Goal: Information Seeking & Learning: Learn about a topic

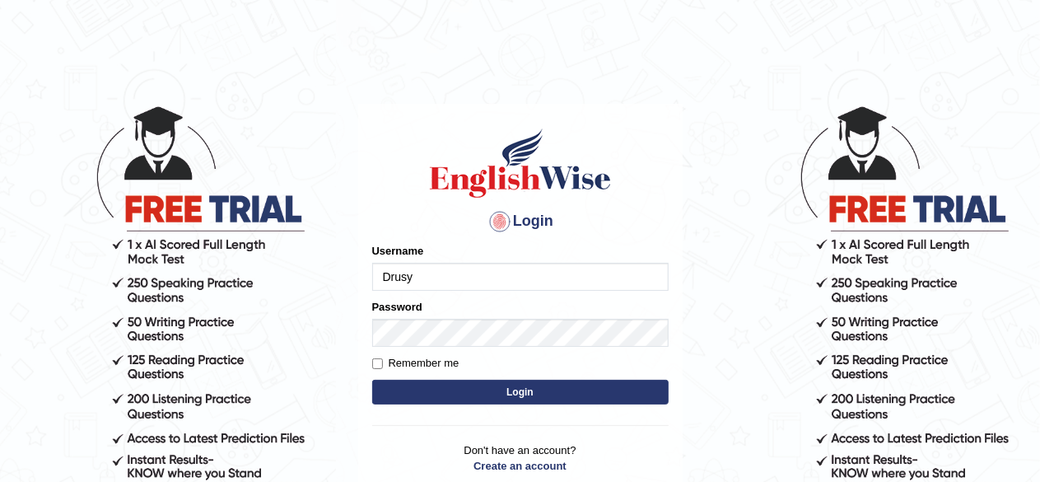
type input "Drusy"
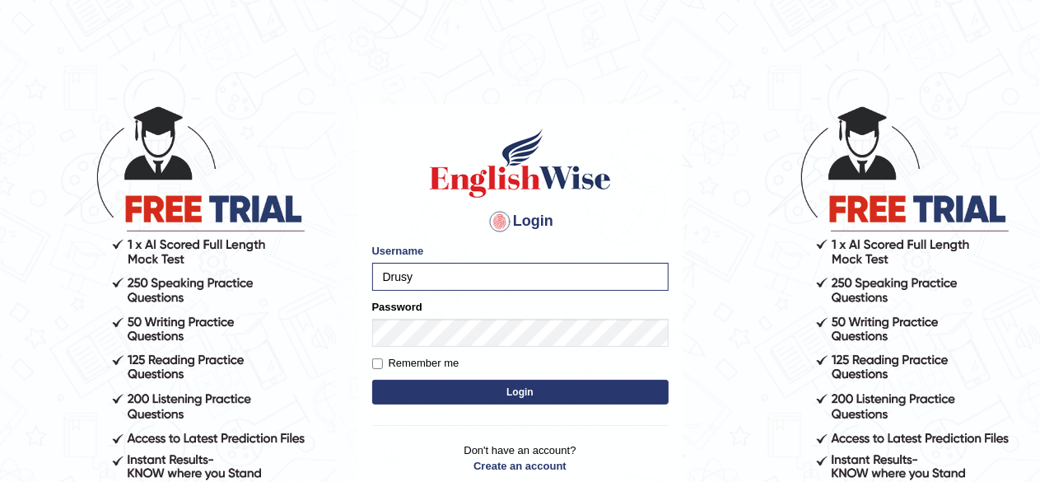
click at [497, 387] on button "Login" at bounding box center [520, 392] width 296 height 25
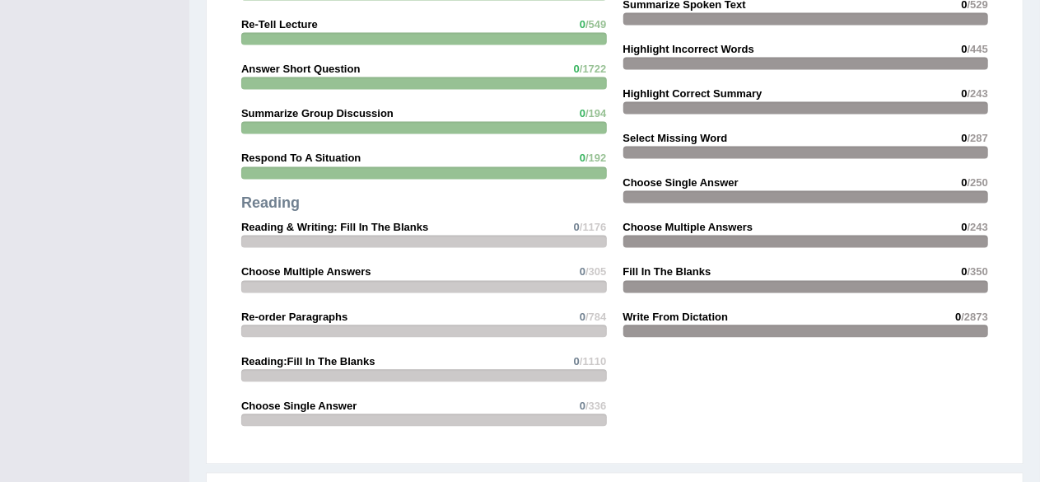
scroll to position [1645, 0]
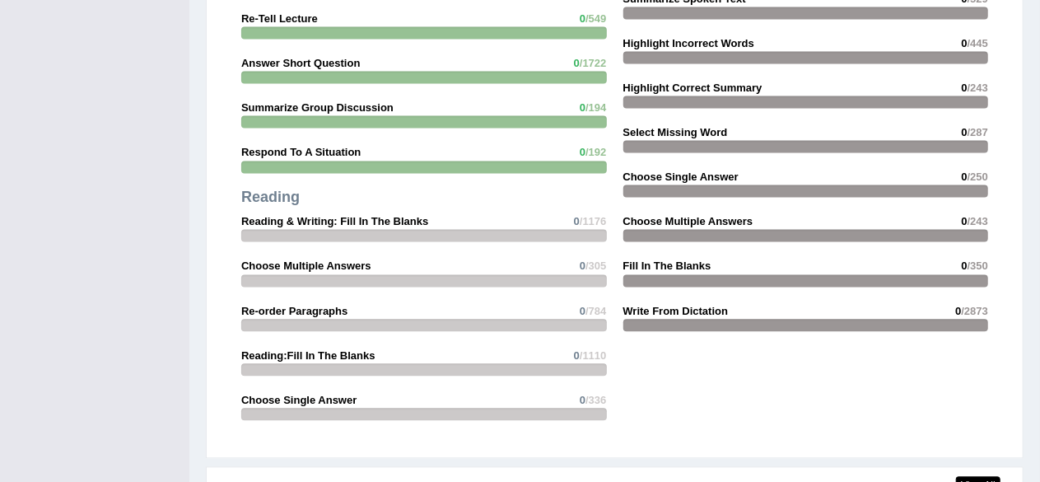
click at [302, 221] on strong "Reading & Writing: Fill In The Blanks" at bounding box center [334, 221] width 187 height 12
click at [254, 221] on strong "Reading & Writing: Fill In The Blanks" at bounding box center [334, 221] width 187 height 12
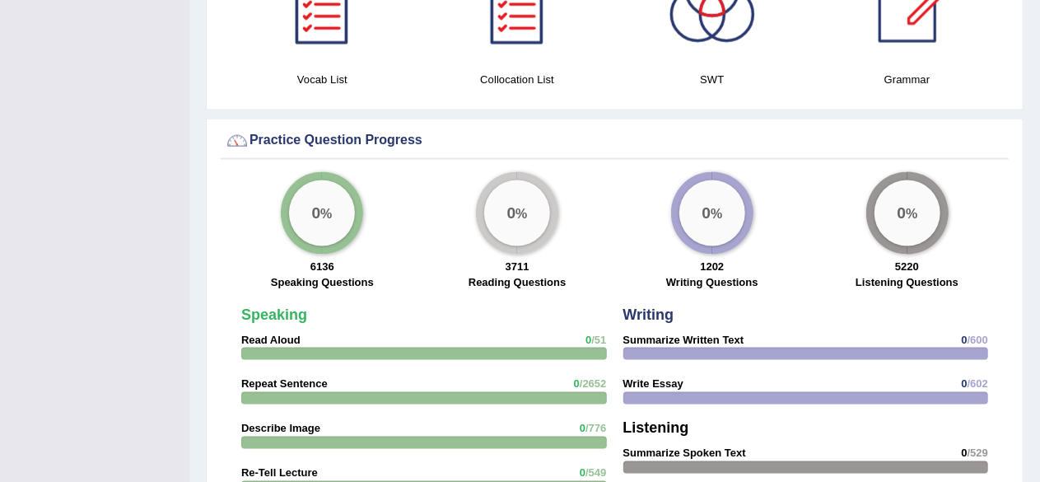
scroll to position [1202, 0]
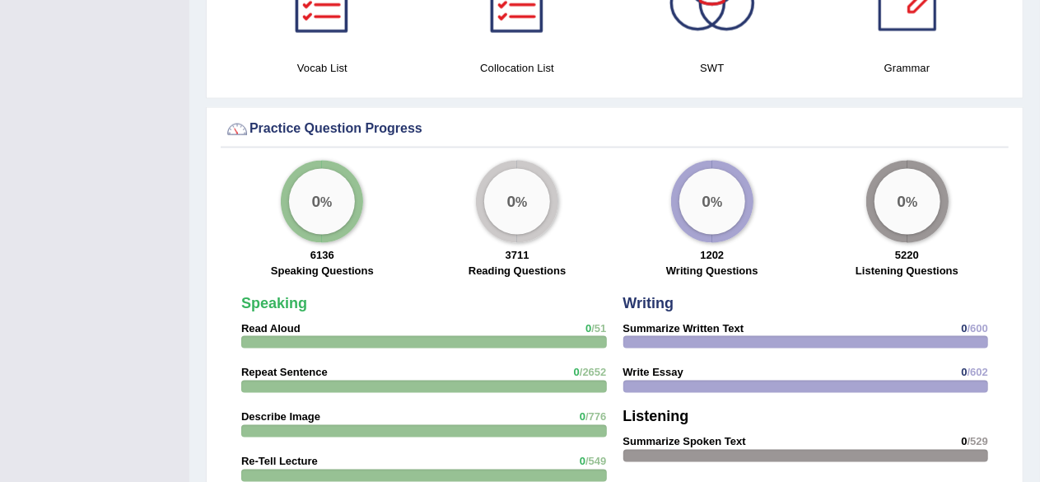
click at [510, 263] on label "Reading Questions" at bounding box center [516, 271] width 97 height 16
click at [522, 207] on div "0 %" at bounding box center [517, 202] width 66 height 66
click at [487, 270] on label "Reading Questions" at bounding box center [516, 271] width 97 height 16
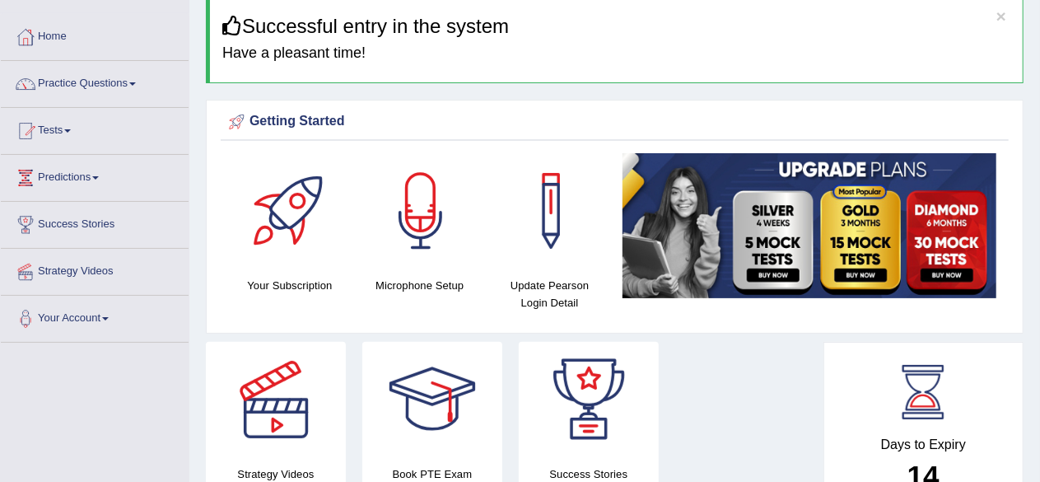
scroll to position [0, 0]
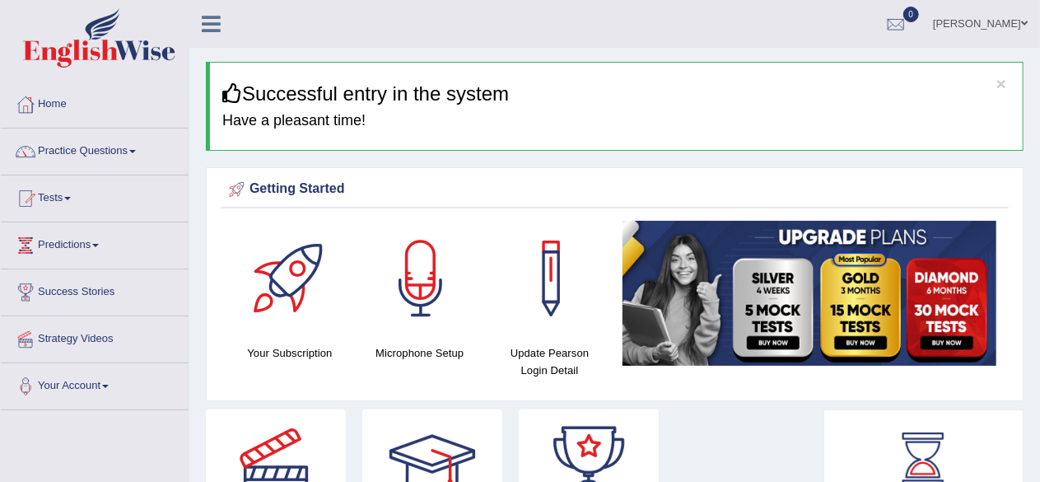
click at [97, 150] on link "Practice Questions" at bounding box center [95, 148] width 188 height 41
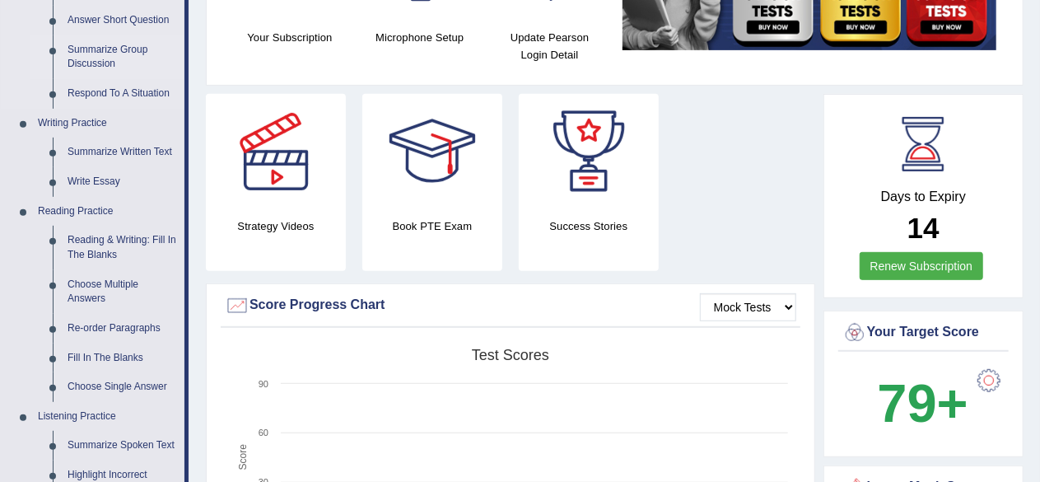
scroll to position [316, 0]
click at [97, 237] on link "Reading & Writing: Fill In The Blanks" at bounding box center [122, 247] width 124 height 44
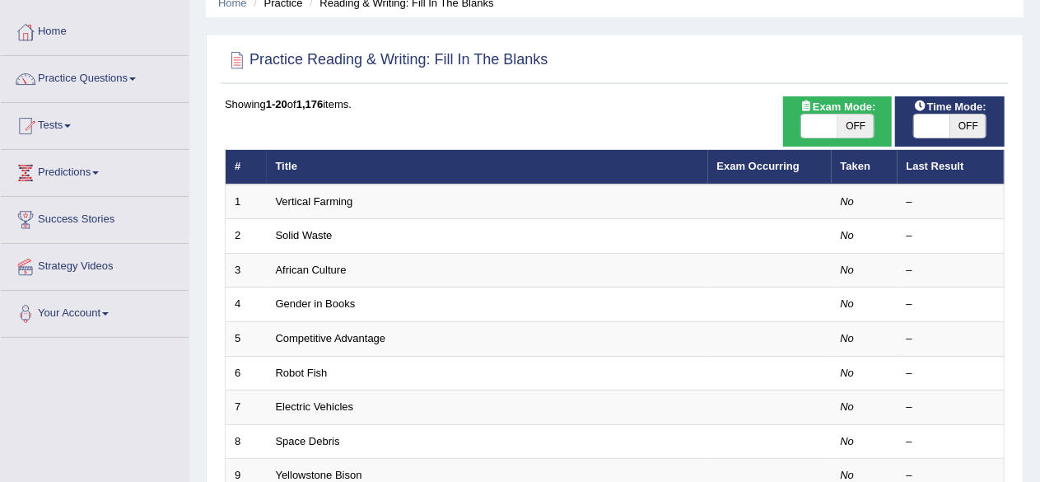
scroll to position [79, 0]
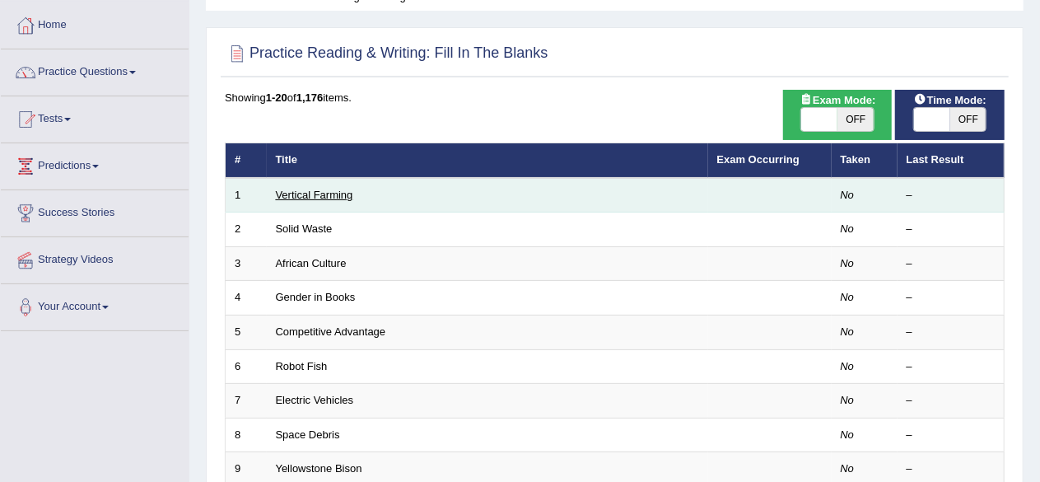
click at [296, 189] on link "Vertical Farming" at bounding box center [314, 195] width 77 height 12
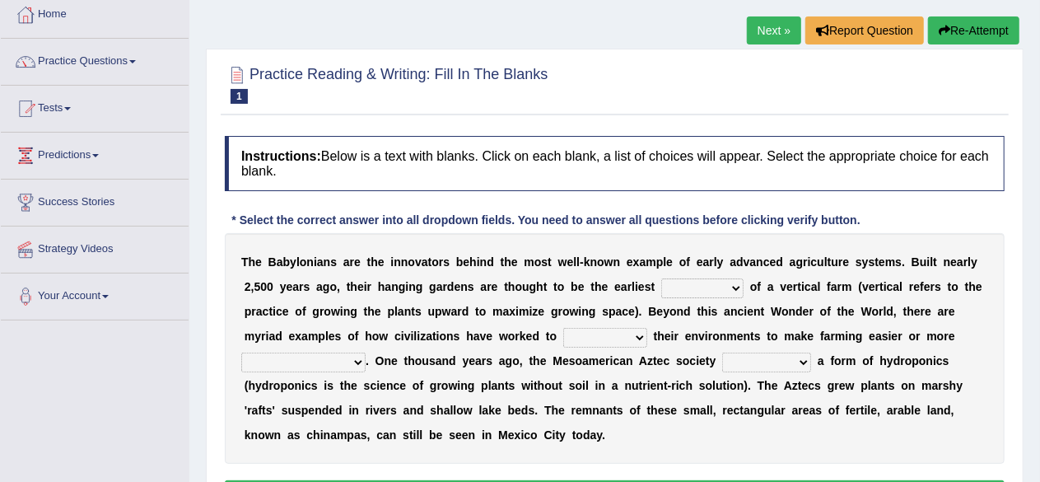
scroll to position [91, 0]
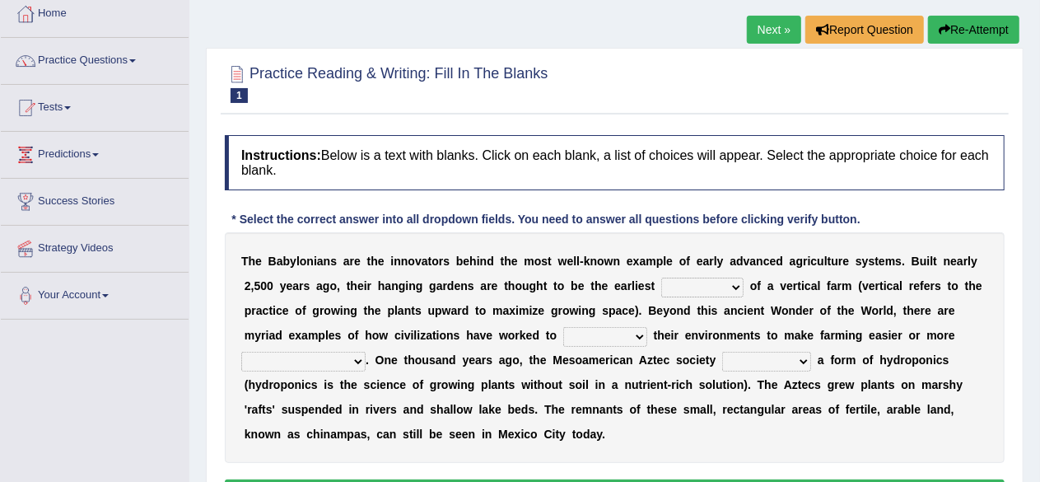
click at [688, 289] on select "prototype failure discredit protocol" at bounding box center [702, 287] width 82 height 20
select select "protocol"
click at [661, 277] on select "prototype failure discredit protocol" at bounding box center [702, 287] width 82 height 20
click at [573, 332] on select "manipulate escape respect disarrange" at bounding box center [605, 337] width 84 height 20
select select "respect"
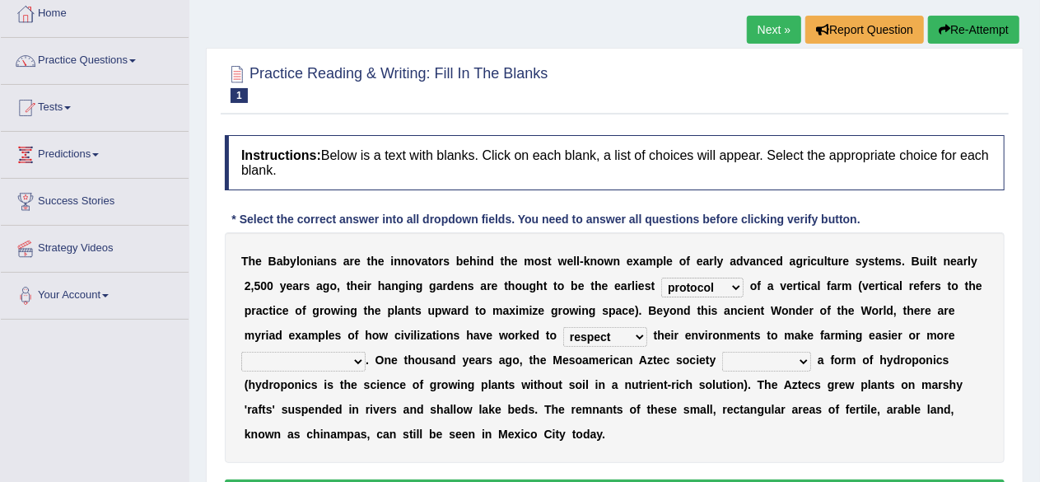
click at [563, 327] on select "manipulate escape respect disarrange" at bounding box center [605, 337] width 84 height 20
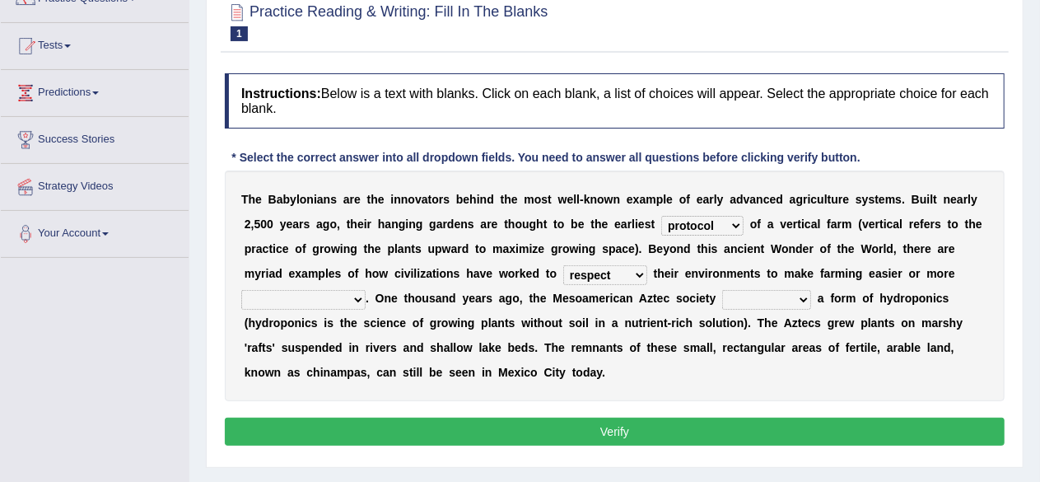
scroll to position [155, 0]
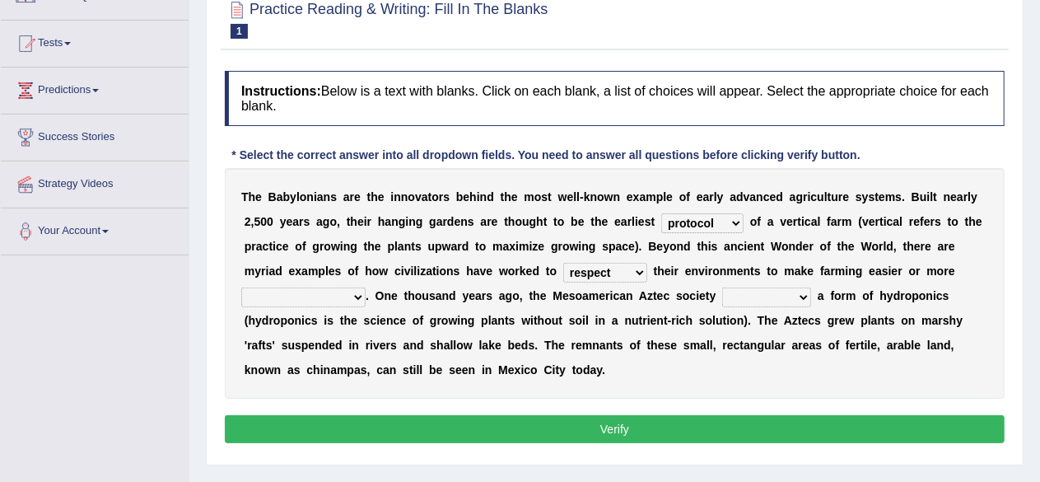
click at [318, 304] on select "productive constructive connective counterproductive" at bounding box center [303, 297] width 124 height 20
select select "productive"
click at [241, 287] on select "productive constructive connective counterproductive" at bounding box center [303, 297] width 124 height 20
click at [746, 294] on select "domineered volunteered pioneered engineered" at bounding box center [766, 297] width 89 height 20
click at [723, 287] on select "domineered volunteered pioneered engineered" at bounding box center [766, 297] width 89 height 20
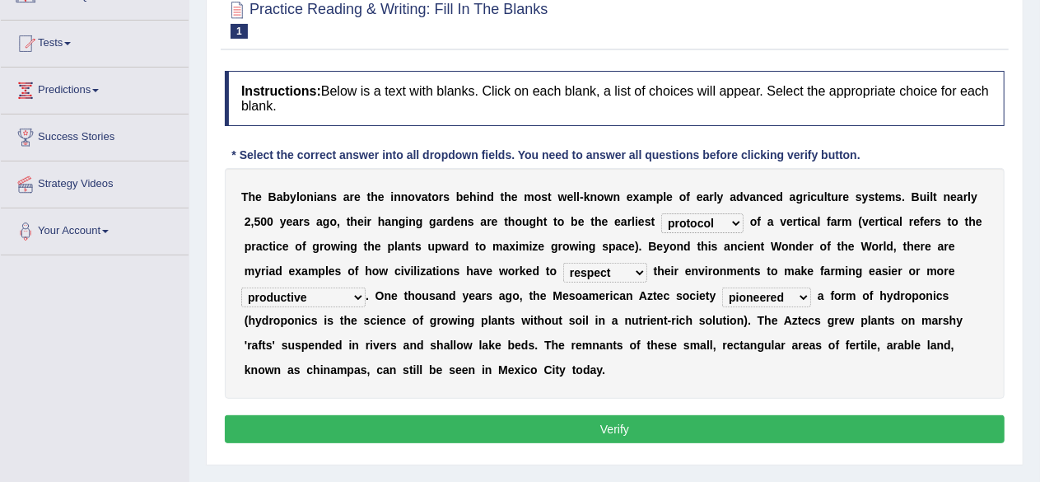
click at [796, 299] on select "domineered volunteered pioneered engineered" at bounding box center [766, 297] width 89 height 20
click at [723, 287] on select "domineered volunteered pioneered engineered" at bounding box center [766, 297] width 89 height 20
click at [778, 297] on select "domineered volunteered pioneered engineered" at bounding box center [766, 297] width 89 height 20
select select "pioneered"
click at [723, 287] on select "domineered volunteered pioneered engineered" at bounding box center [766, 297] width 89 height 20
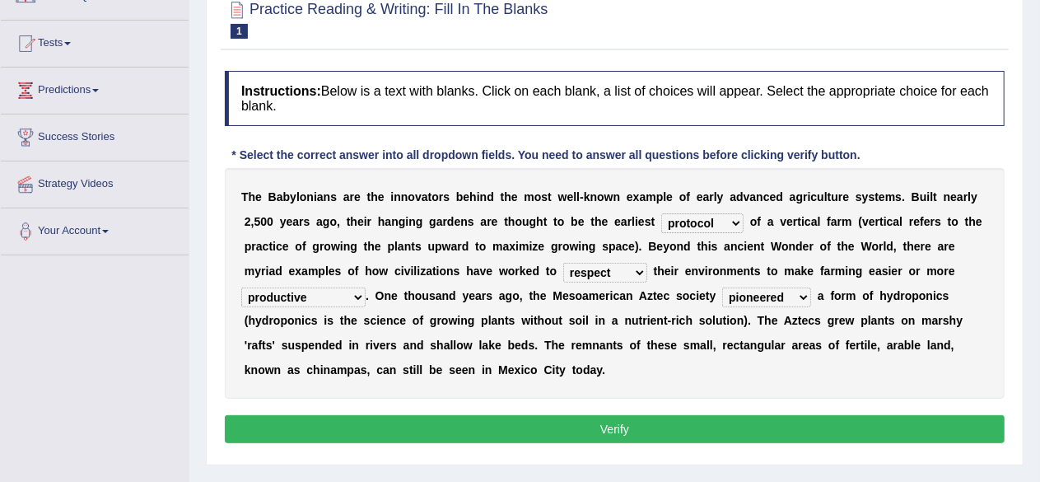
click at [612, 422] on button "Verify" at bounding box center [615, 429] width 780 height 28
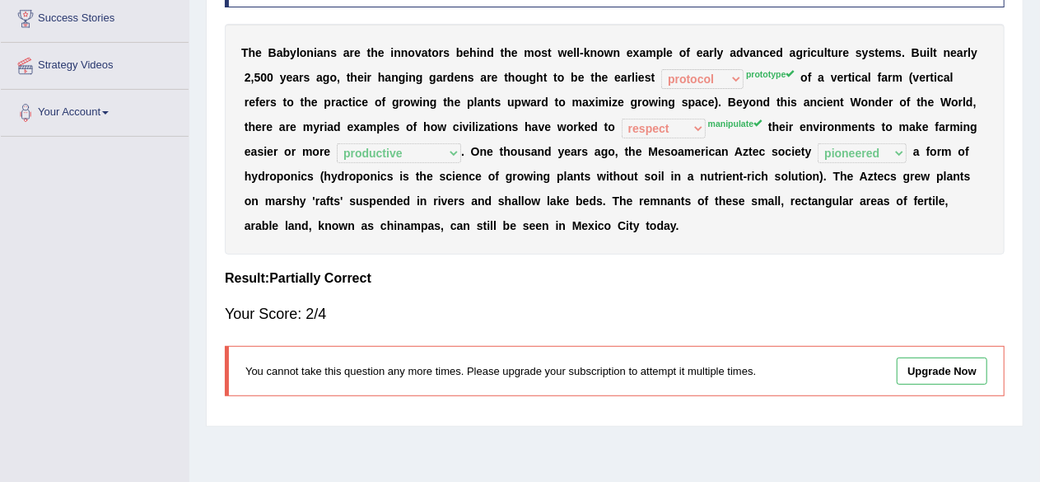
scroll to position [382, 0]
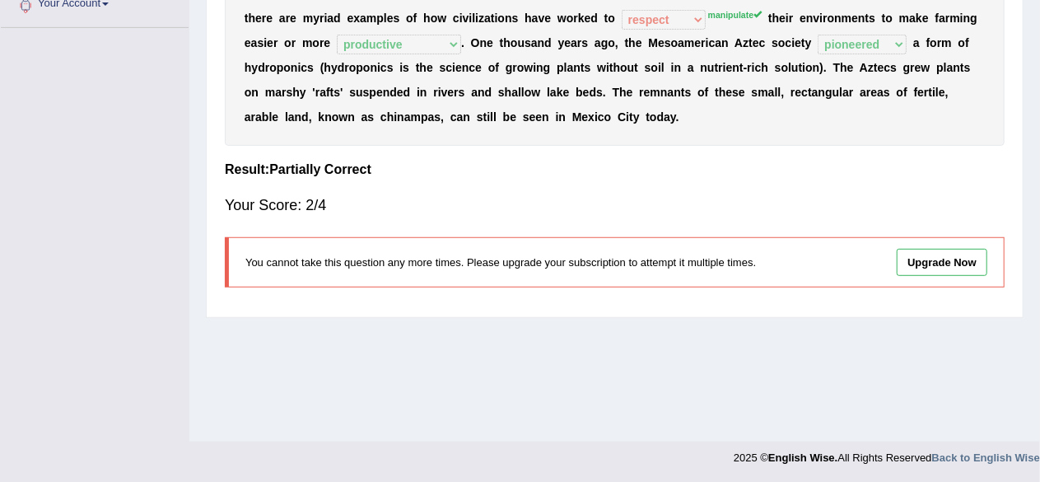
click at [915, 262] on link "Upgrade Now" at bounding box center [942, 262] width 91 height 27
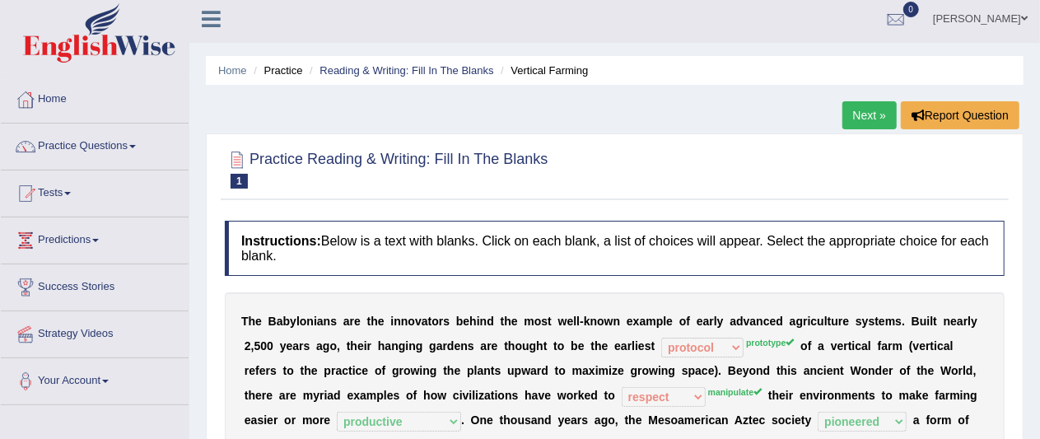
scroll to position [4, 0]
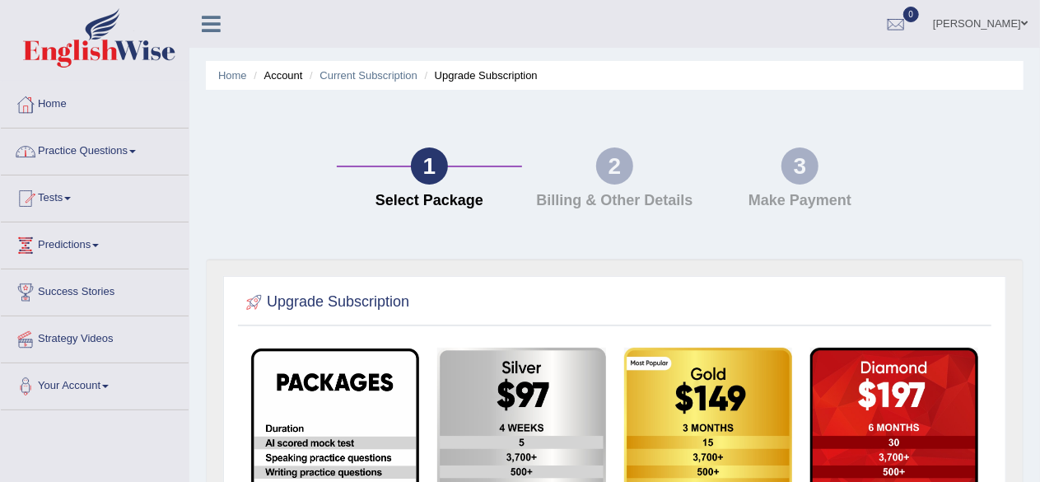
click at [60, 159] on link "Practice Questions" at bounding box center [95, 148] width 188 height 41
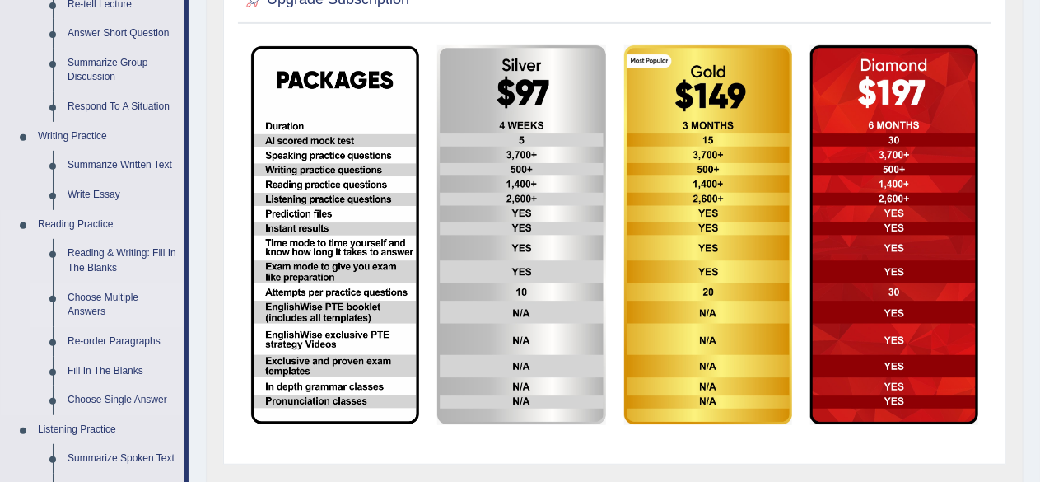
scroll to position [305, 0]
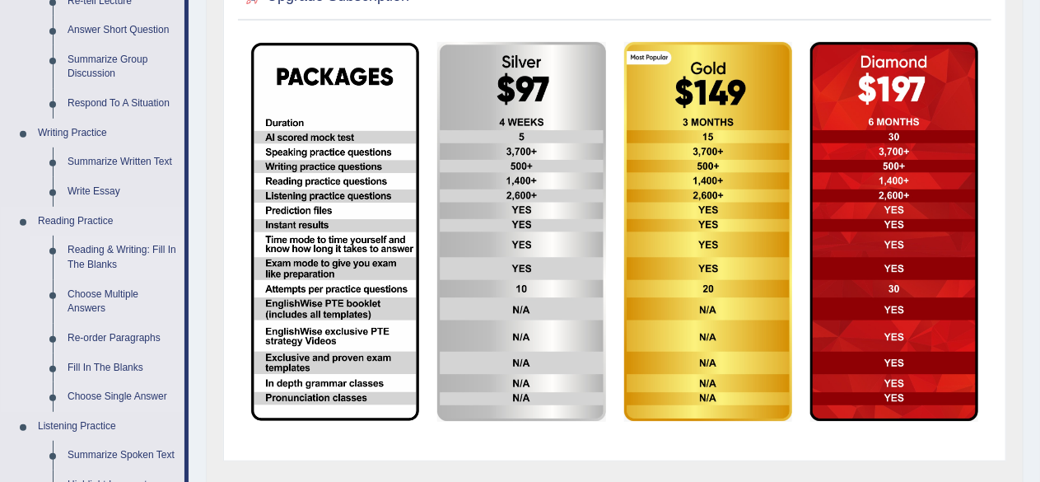
click at [114, 254] on link "Reading & Writing: Fill In The Blanks" at bounding box center [122, 257] width 124 height 44
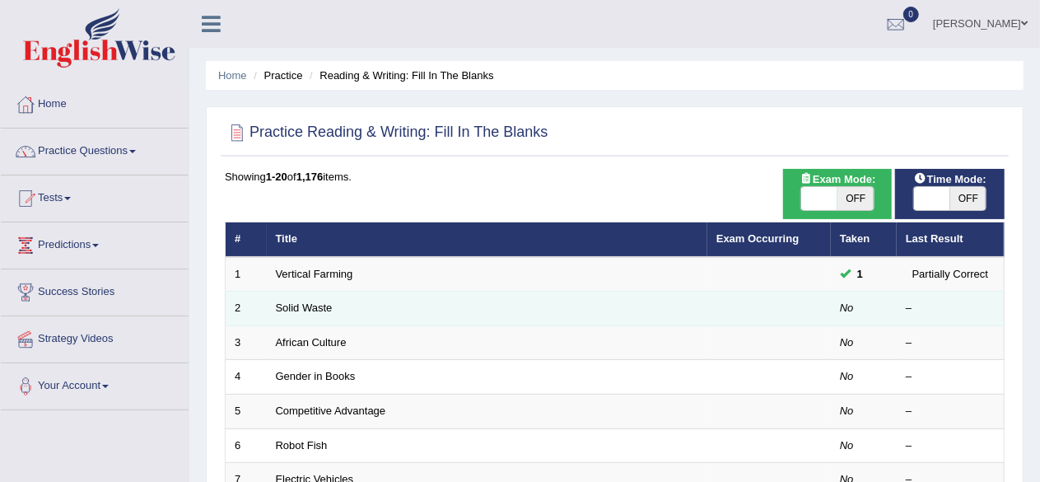
click at [358, 315] on td "Solid Waste" at bounding box center [487, 308] width 440 height 35
click at [313, 311] on link "Solid Waste" at bounding box center [304, 307] width 57 height 12
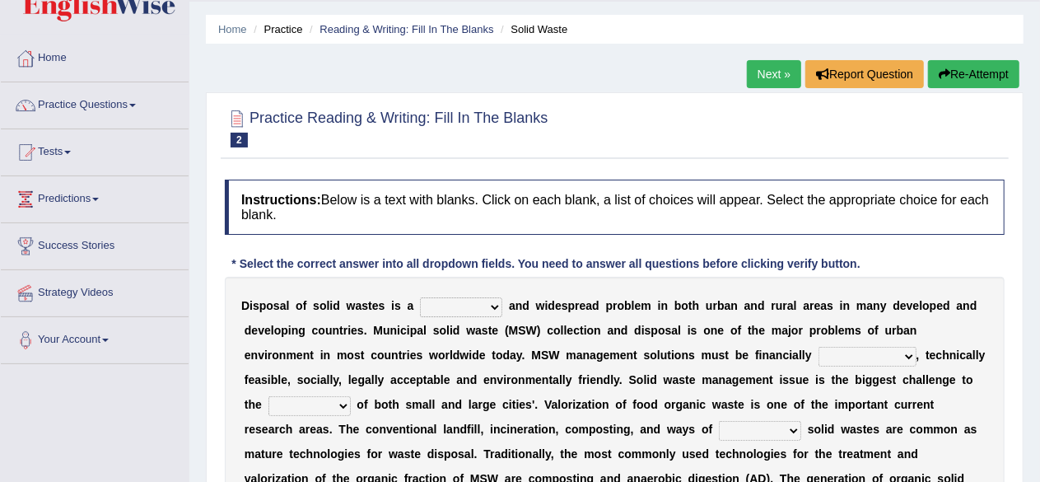
scroll to position [48, 0]
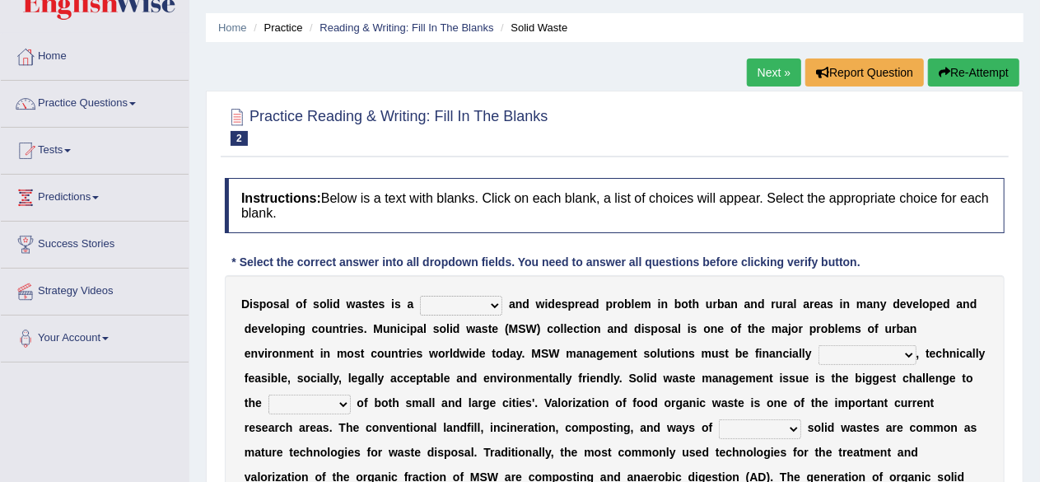
click at [445, 302] on select "slanting stinging stalling shafting" at bounding box center [461, 306] width 82 height 20
select select "slanting"
click at [420, 296] on select "slanting stinging stalling shafting" at bounding box center [461, 306] width 82 height 20
click at [844, 355] on select "unattainable sustainable objectionable treasonable" at bounding box center [867, 355] width 98 height 20
select select "sustainable"
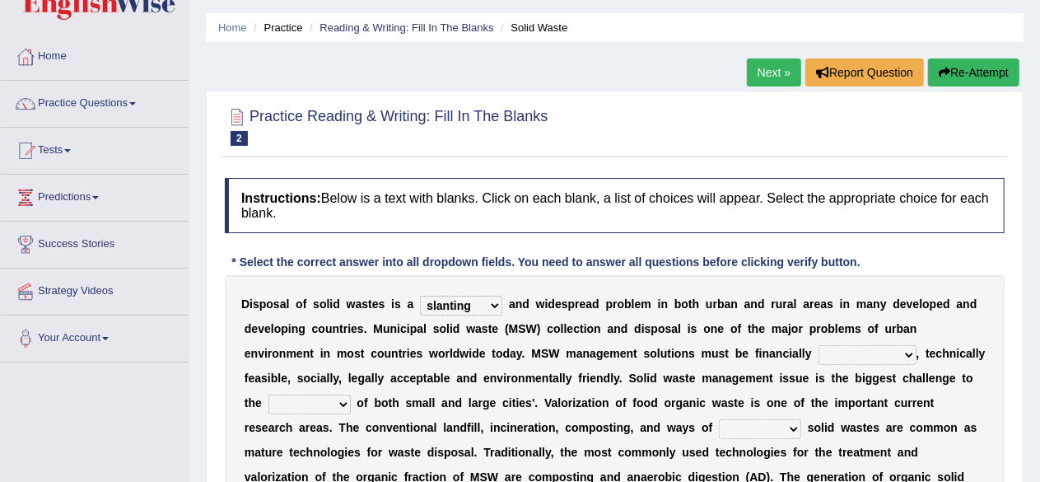
click at [818, 345] on select "unattainable sustainable objectionable treasonable" at bounding box center [867, 355] width 98 height 20
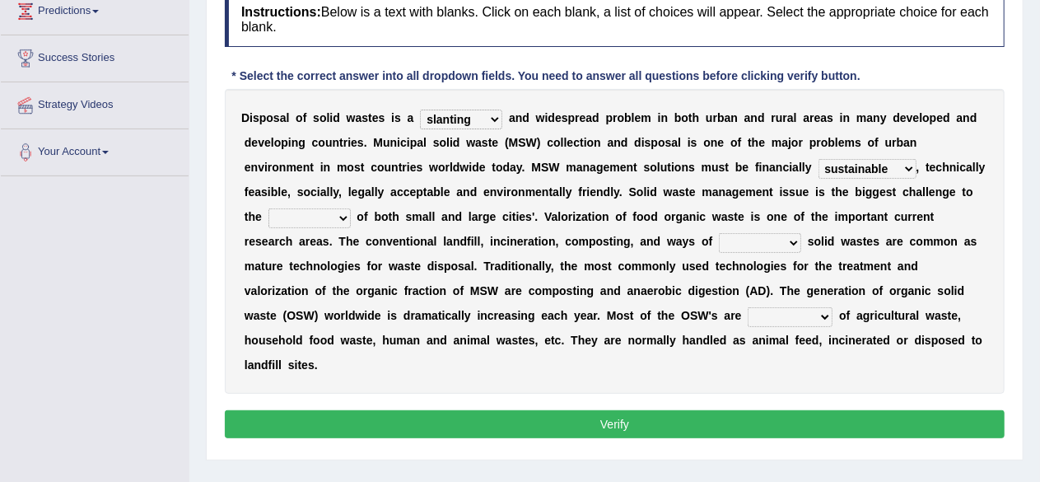
scroll to position [235, 0]
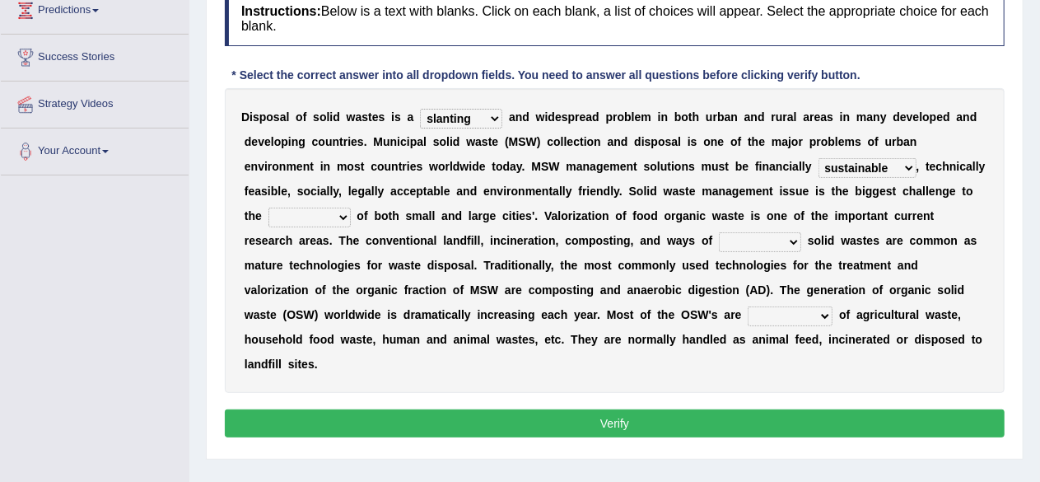
click at [319, 209] on select "plants culture authorities history" at bounding box center [309, 217] width 82 height 20
select select "history"
click at [268, 207] on select "plants culture authorities history" at bounding box center [309, 217] width 82 height 20
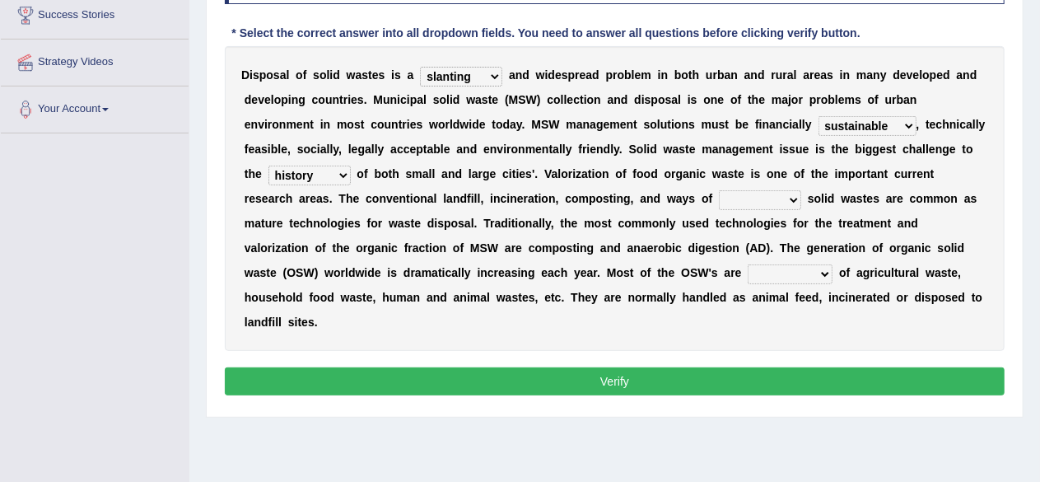
scroll to position [277, 0]
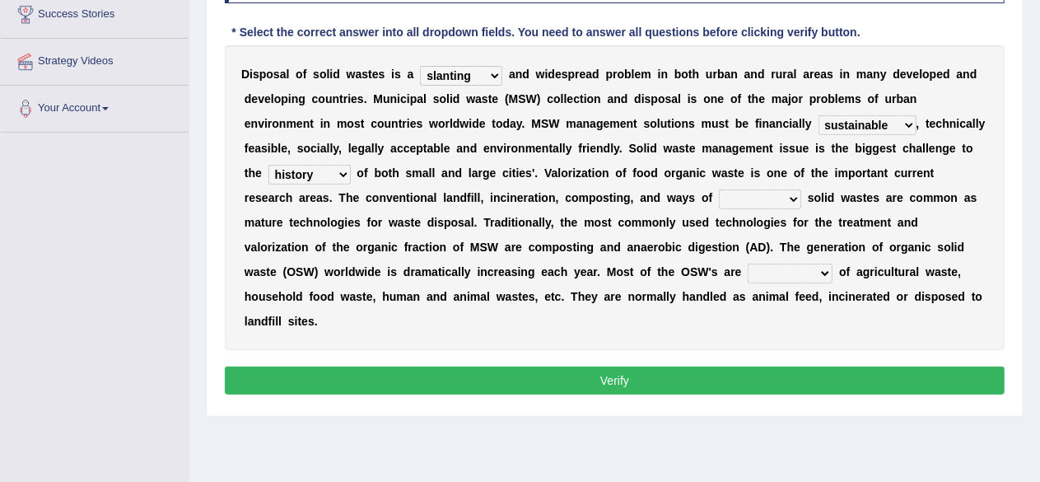
click at [738, 198] on select "reserving preserving deserving handling" at bounding box center [760, 199] width 82 height 20
select select "reserving"
click at [719, 189] on select "reserving preserving deserving handling" at bounding box center [760, 199] width 82 height 20
click at [748, 273] on select "composed disposed composing disposing" at bounding box center [790, 273] width 85 height 20
select select "disposed"
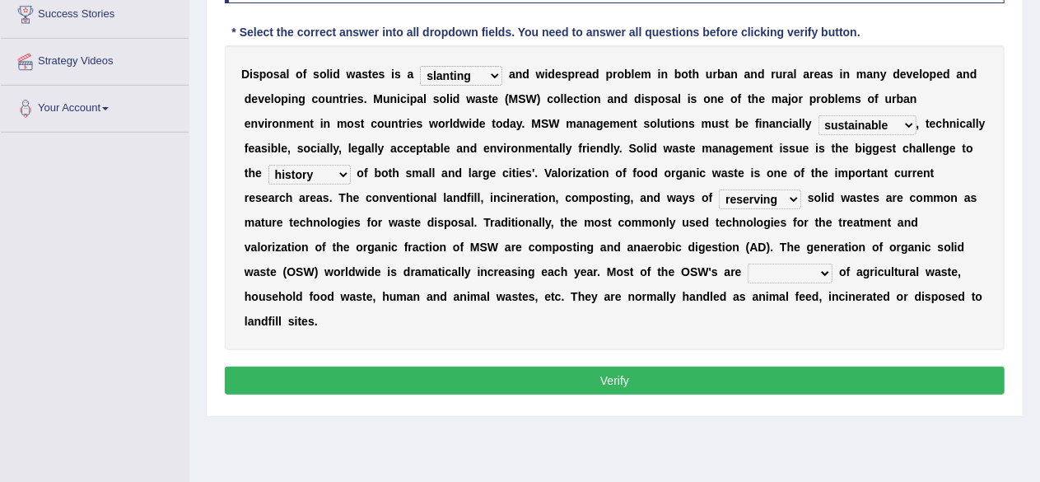
click at [748, 263] on select "composed disposed composing disposing" at bounding box center [790, 273] width 85 height 20
click at [627, 366] on button "Verify" at bounding box center [615, 380] width 780 height 28
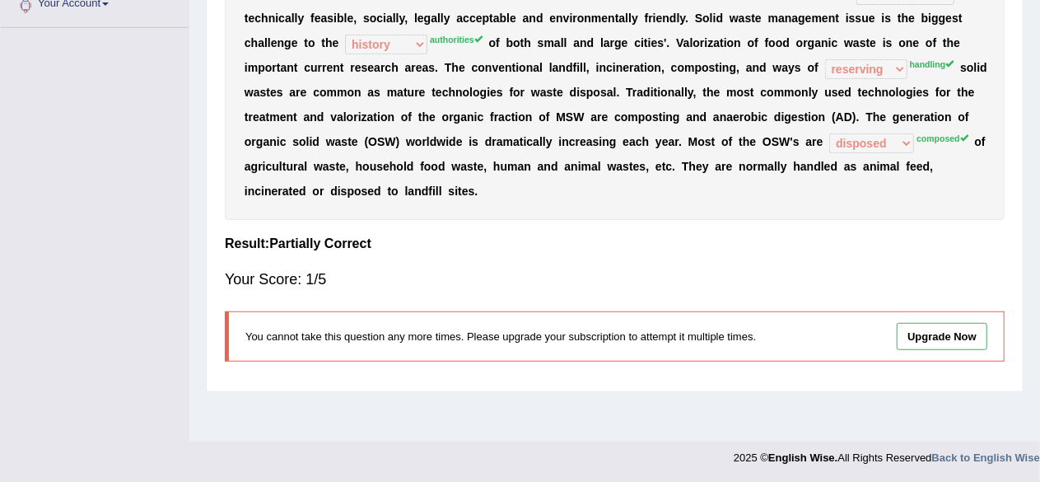
scroll to position [0, 0]
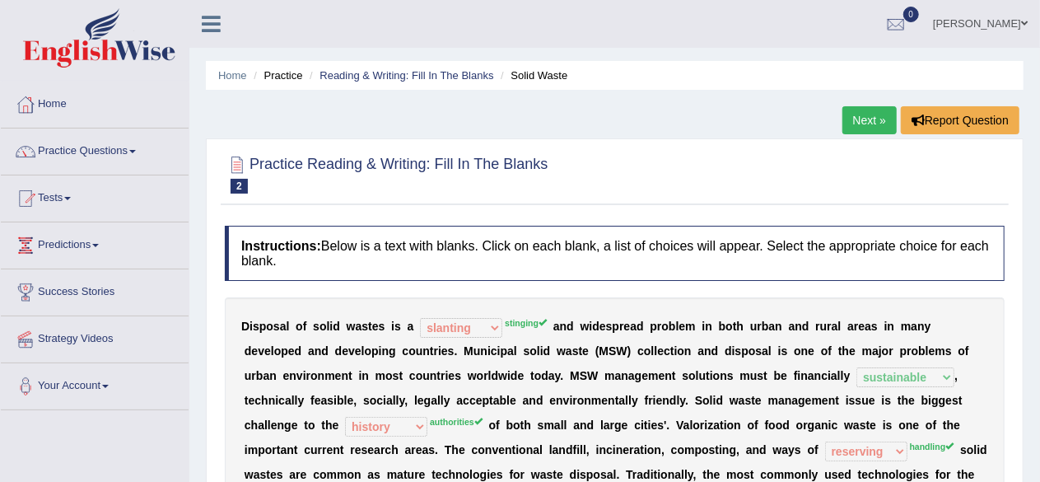
click at [866, 114] on link "Next »" at bounding box center [869, 120] width 54 height 28
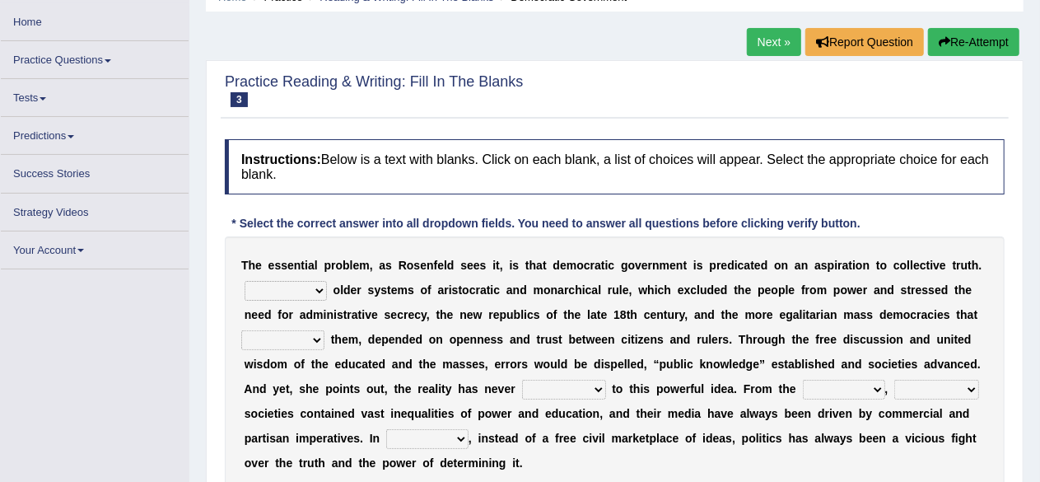
scroll to position [79, 0]
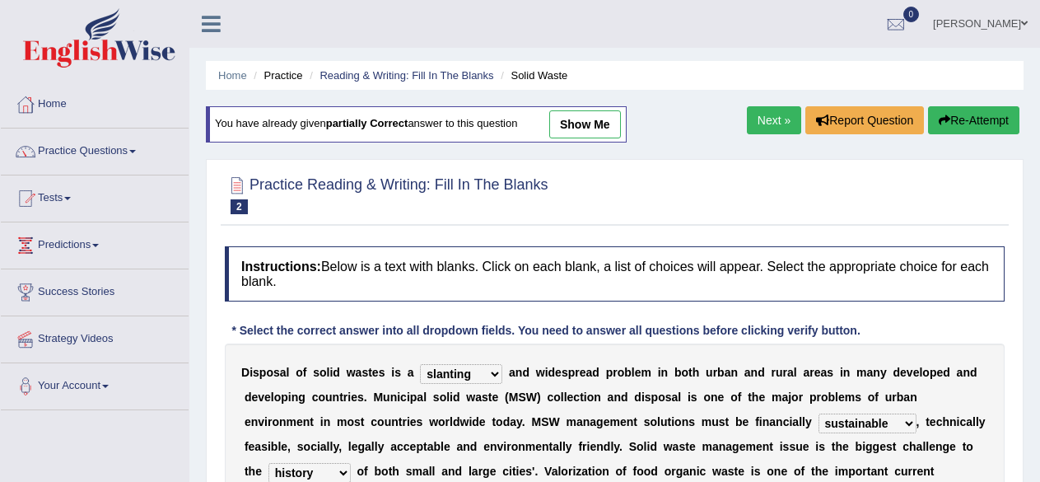
select select "slanting"
select select "sustainable"
select select "history"
select select "reserving"
select select "disposed"
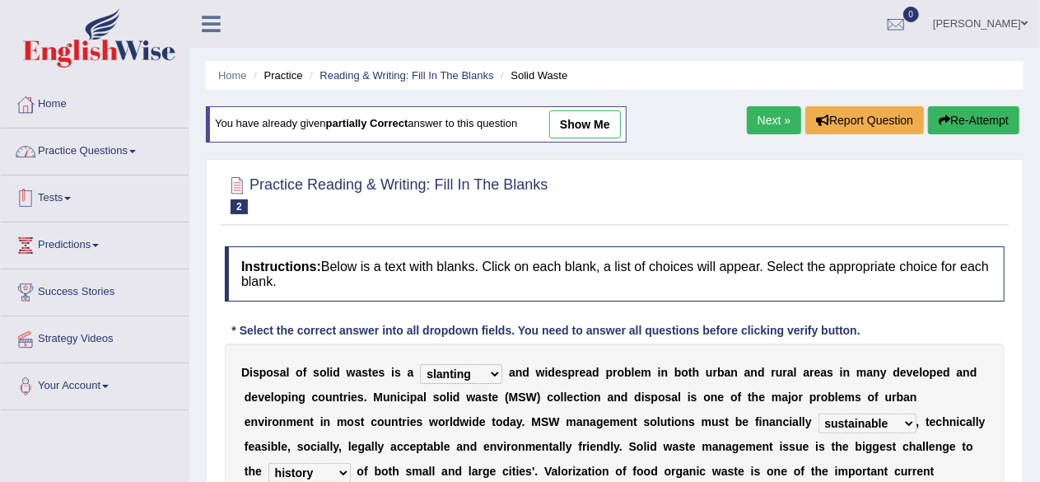
click at [92, 144] on link "Practice Questions" at bounding box center [95, 148] width 188 height 41
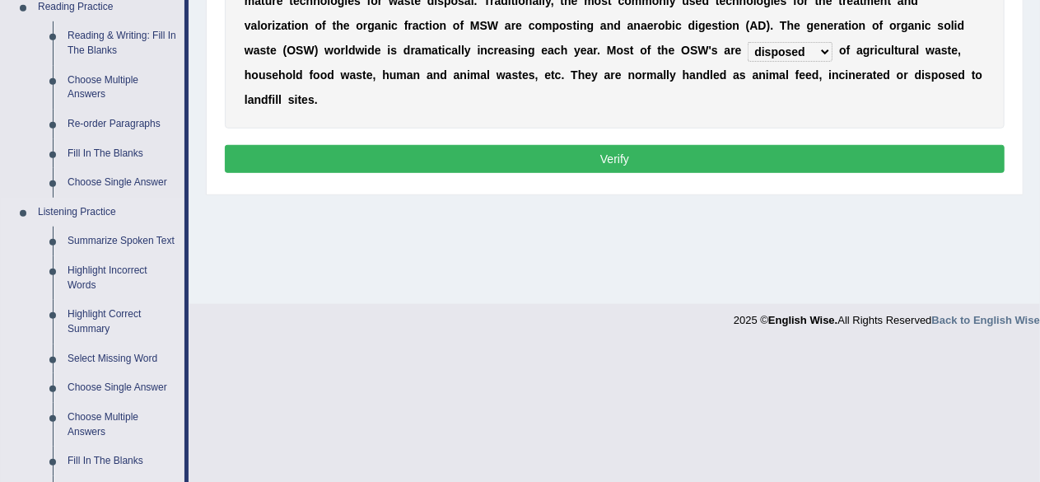
scroll to position [494, 0]
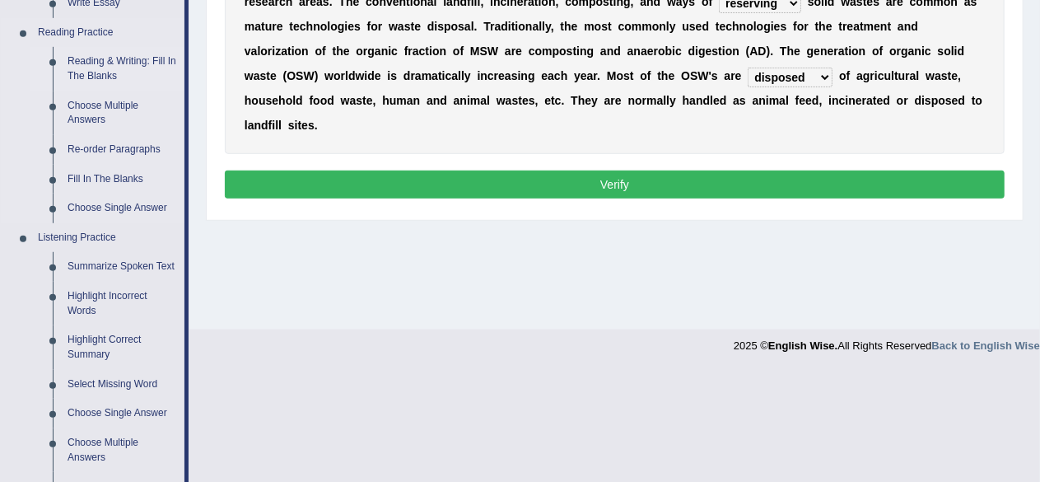
click at [101, 47] on link "Reading & Writing: Fill In The Blanks" at bounding box center [122, 69] width 124 height 44
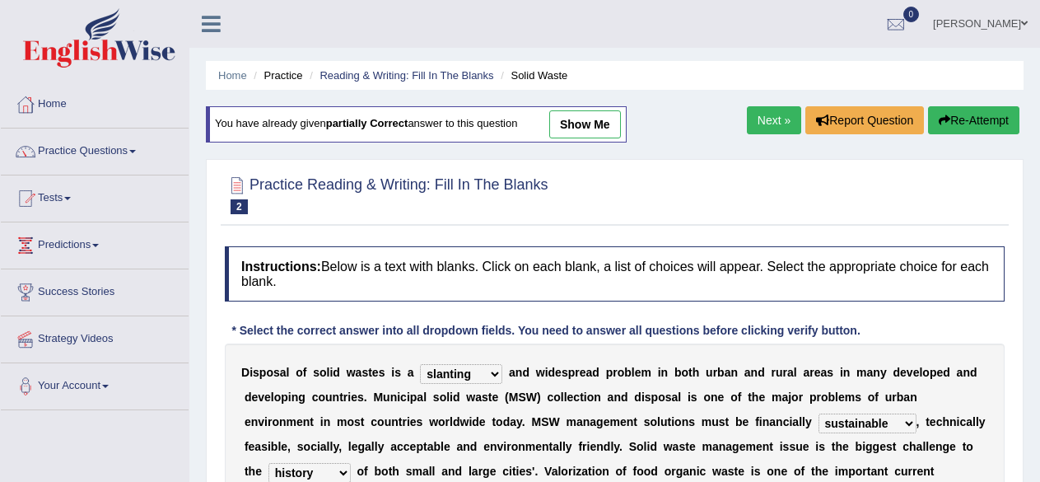
select select "slanting"
select select "sustainable"
select select "history"
select select "reserving"
select select "disposed"
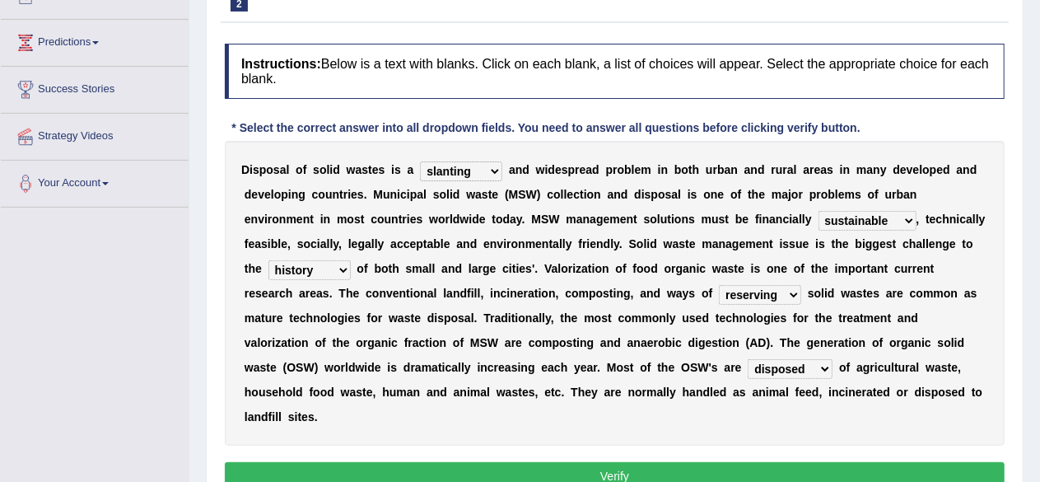
scroll to position [199, 0]
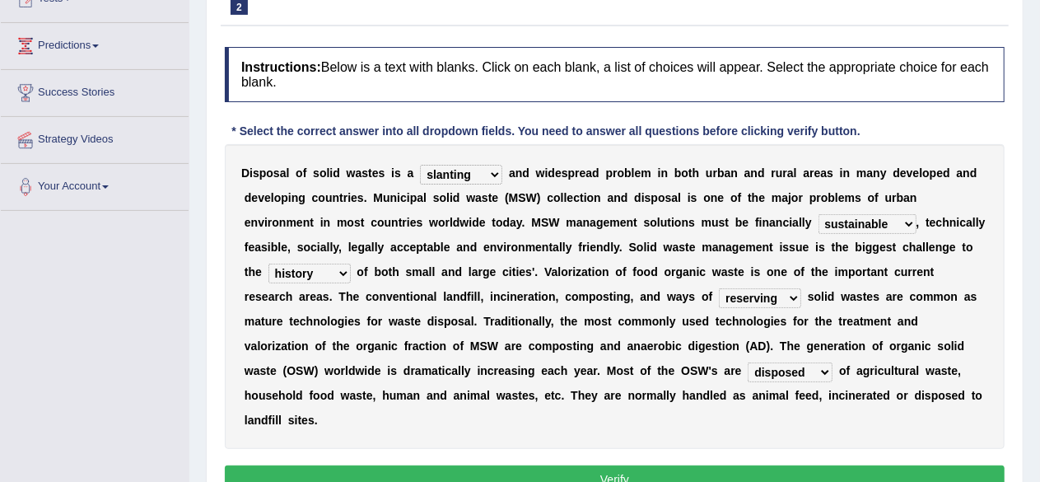
click at [105, 335] on div "Toggle navigation Home Practice Questions Speaking Practice Read Aloud Repeat S…" at bounding box center [520, 229] width 1040 height 856
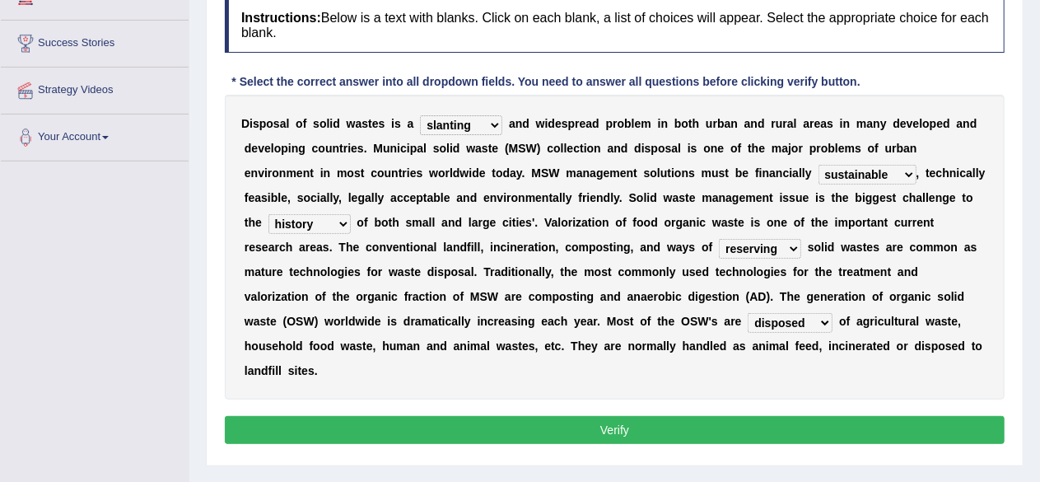
scroll to position [250, 0]
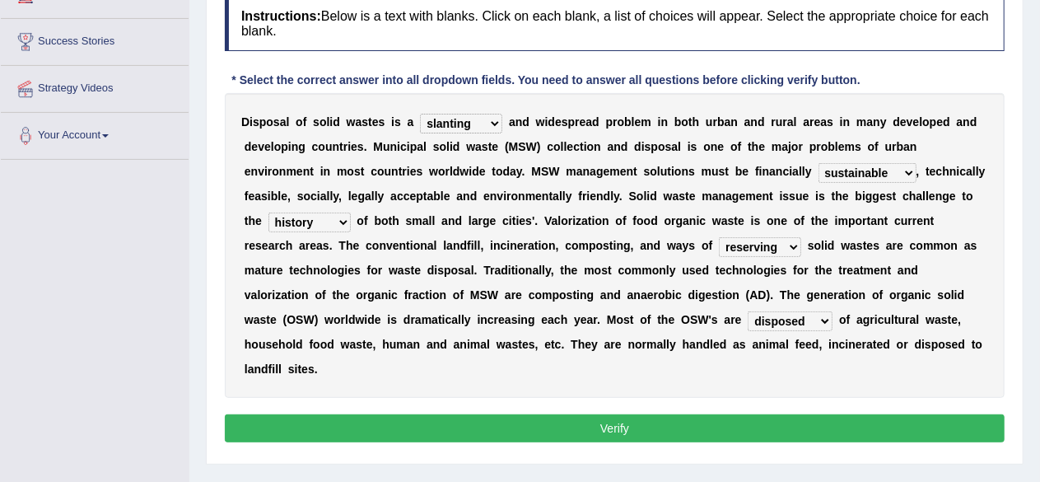
click at [119, 353] on div "Toggle navigation Home Practice Questions Speaking Practice Read Aloud Repeat S…" at bounding box center [520, 178] width 1040 height 856
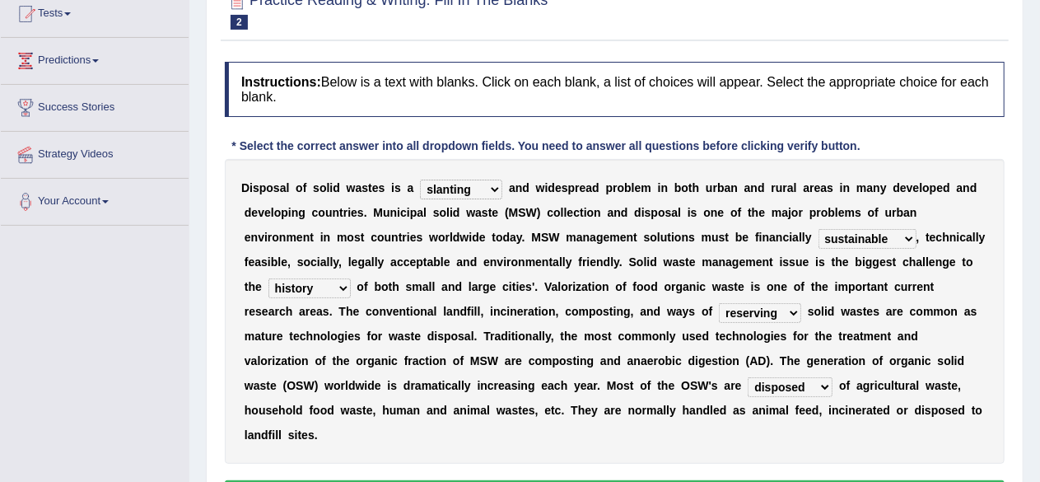
scroll to position [184, 0]
click at [97, 299] on div "Toggle navigation Home Practice Questions Speaking Practice Read Aloud Repeat S…" at bounding box center [520, 244] width 1040 height 856
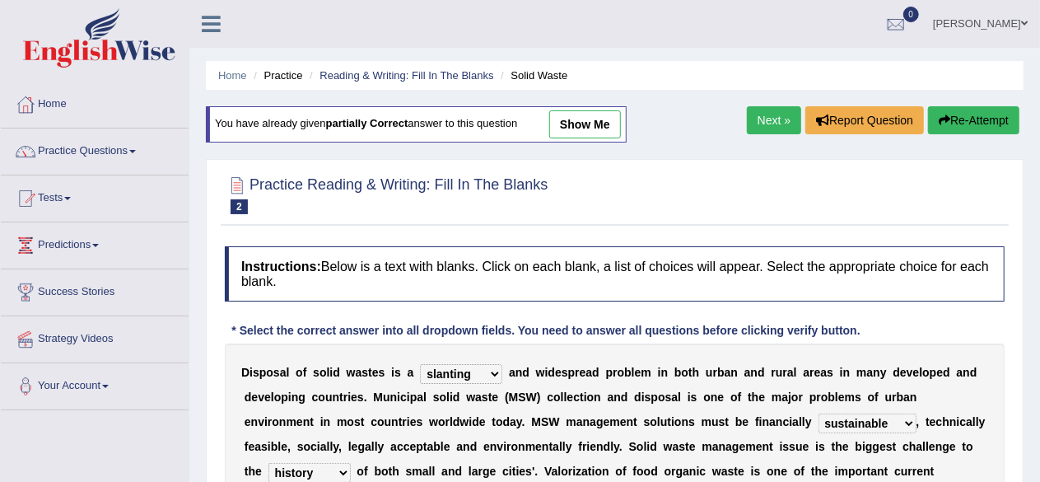
scroll to position [0, 0]
click at [86, 146] on link "Practice Questions" at bounding box center [95, 148] width 188 height 41
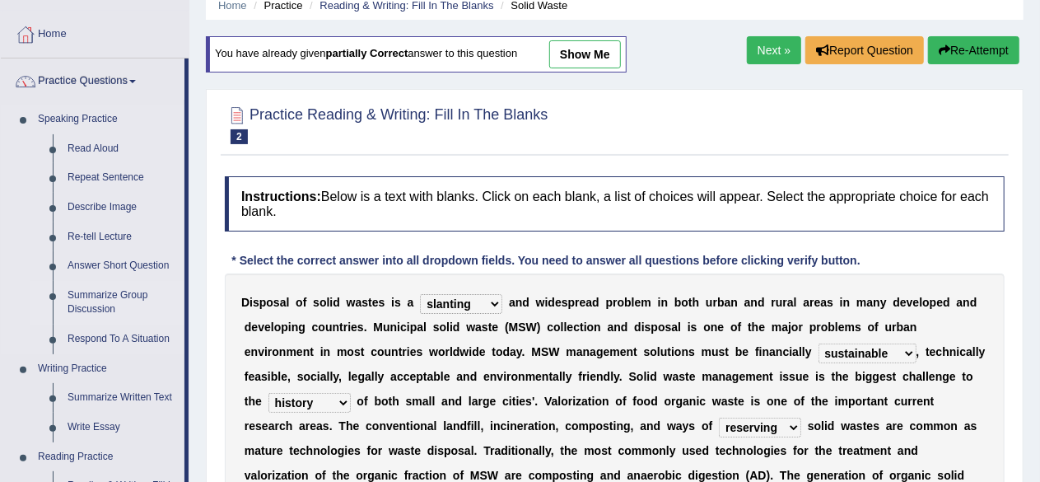
scroll to position [412, 0]
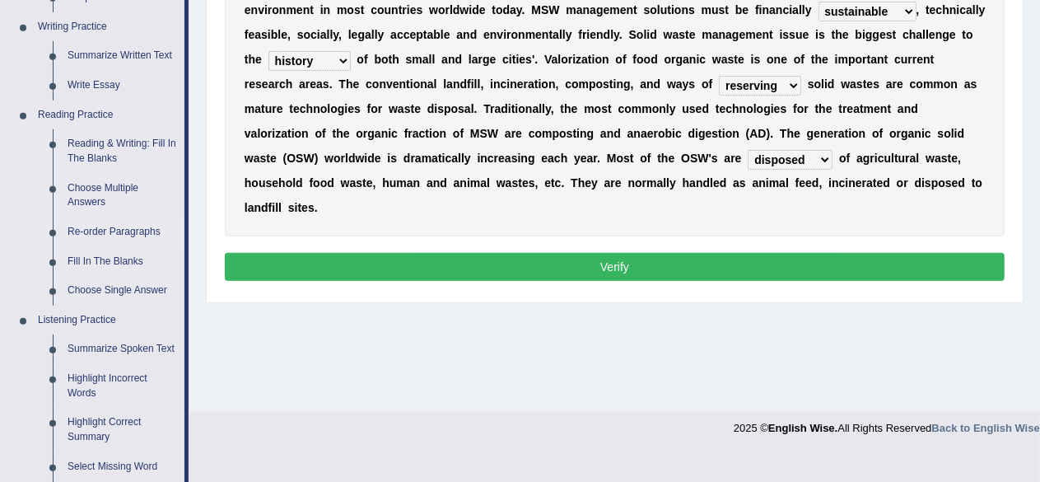
click at [132, 232] on link "Re-order Paragraphs" at bounding box center [122, 232] width 124 height 30
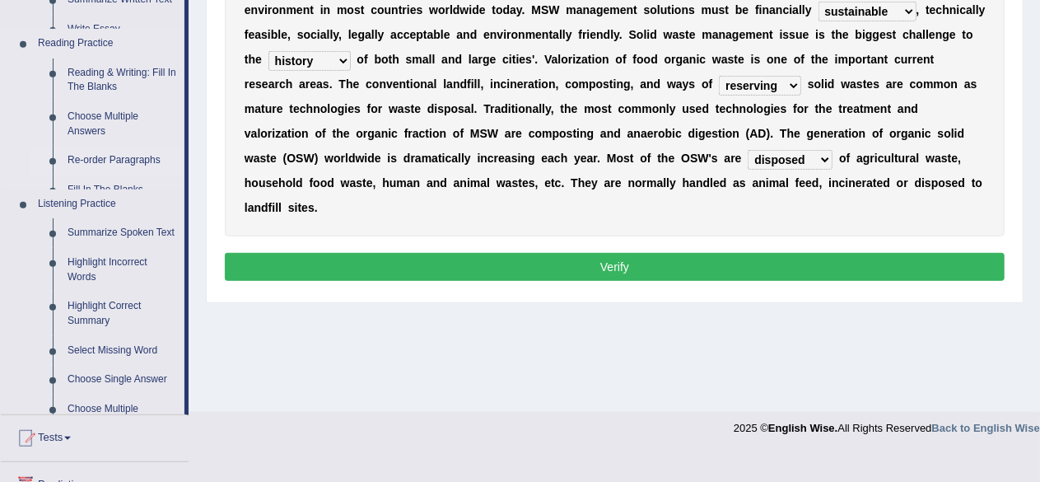
scroll to position [287, 0]
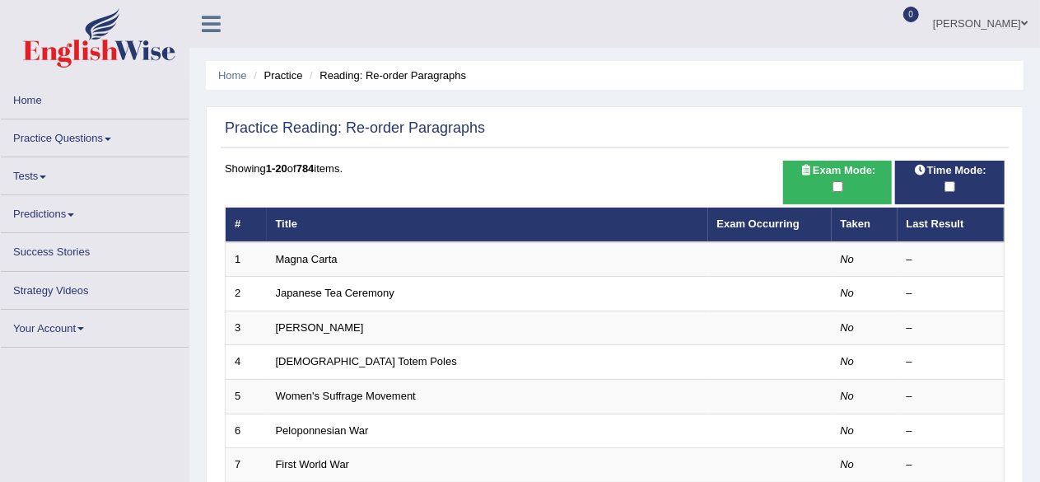
click at [301, 242] on th "Title" at bounding box center [487, 224] width 441 height 35
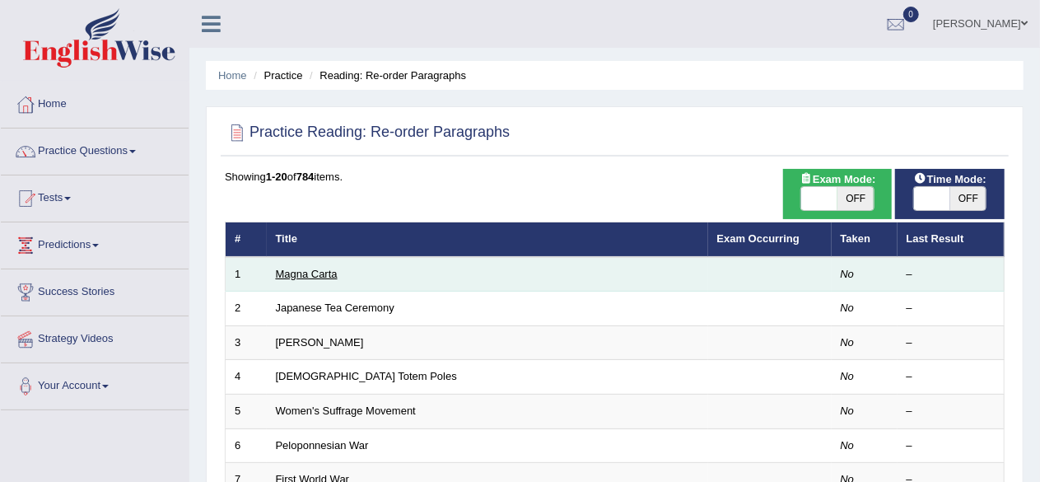
click at [300, 269] on link "Magna Carta" at bounding box center [307, 274] width 62 height 12
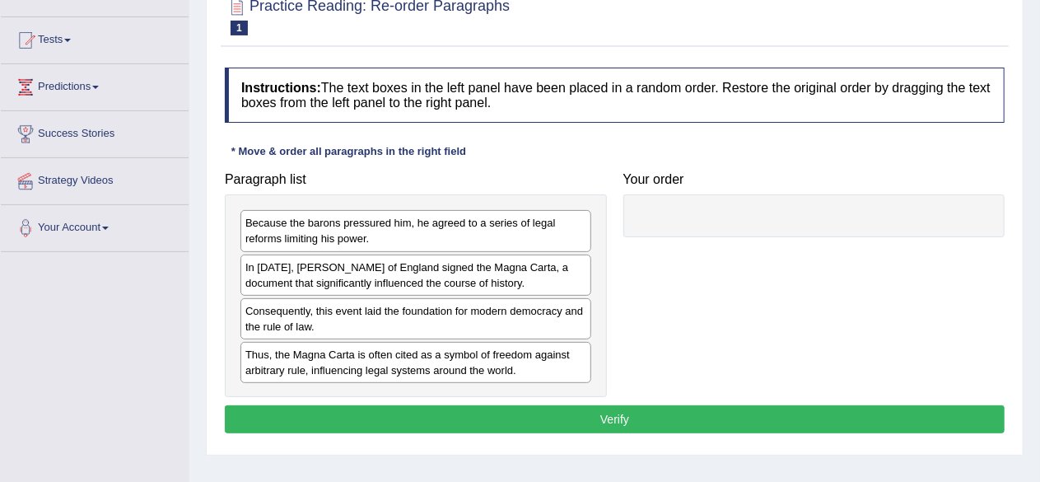
scroll to position [165, 0]
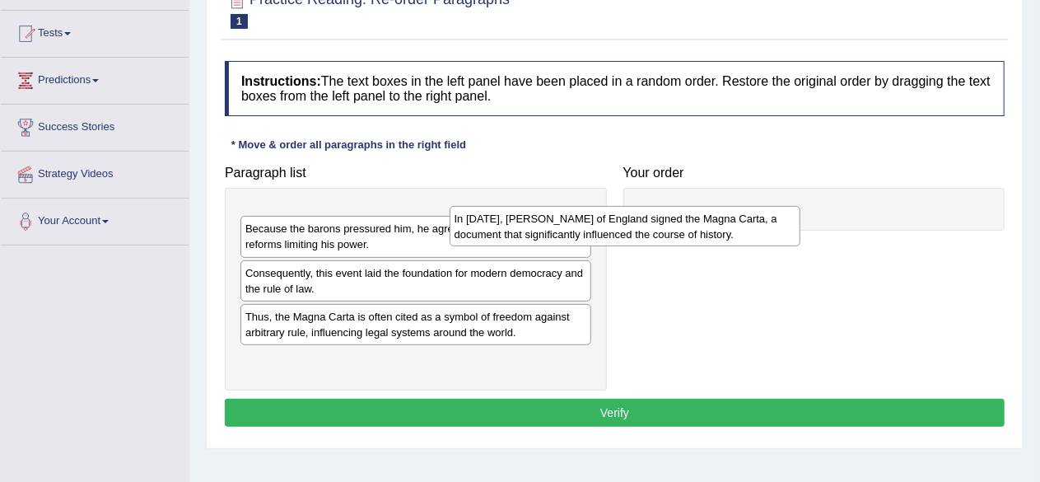
drag, startPoint x: 362, startPoint y: 263, endPoint x: 787, endPoint y: 167, distance: 435.4
click at [787, 206] on div "In [DATE], [PERSON_NAME] of England signed the Magna Carta, a document that sig…" at bounding box center [626, 226] width 352 height 41
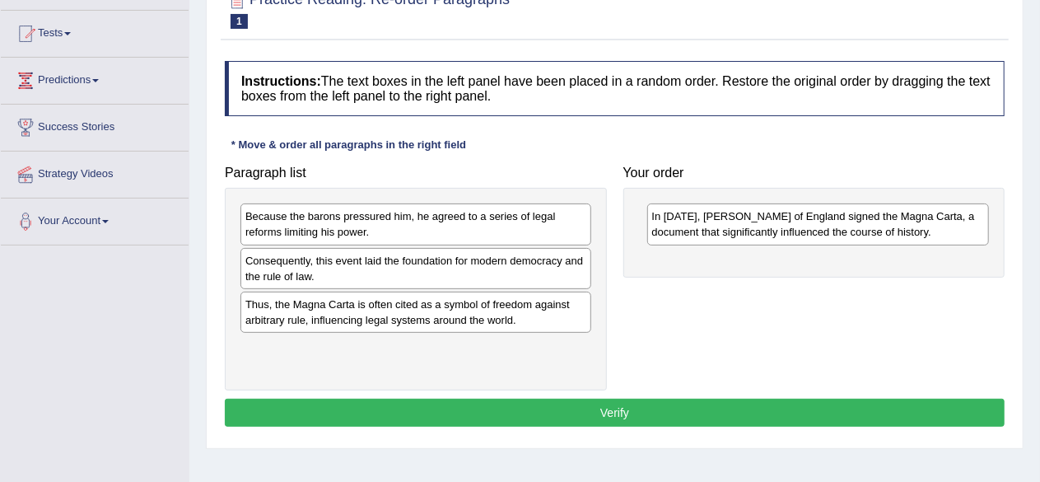
click at [120, 355] on div "Toggle navigation Home Practice Questions Speaking Practice Read Aloud Repeat S…" at bounding box center [520, 263] width 1040 height 856
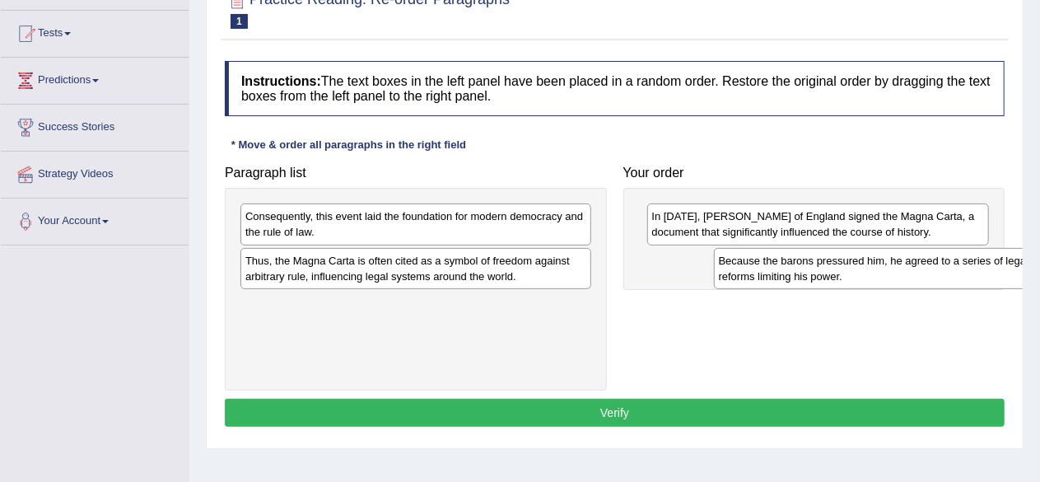
drag, startPoint x: 441, startPoint y: 212, endPoint x: 862, endPoint y: 281, distance: 426.4
click at [878, 256] on div "Because the barons pressured him, he agreed to a series of legal reforms limiti…" at bounding box center [890, 268] width 352 height 41
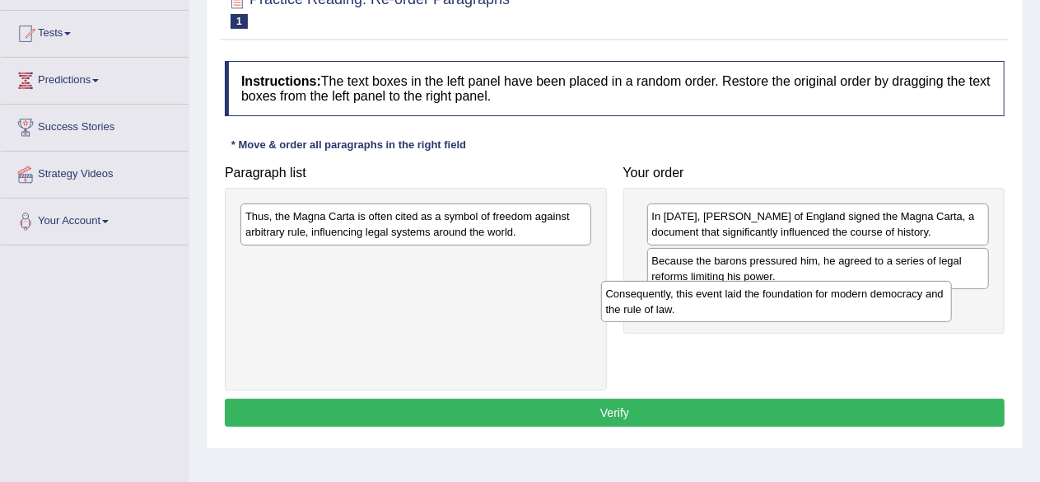
drag, startPoint x: 660, startPoint y: 264, endPoint x: 886, endPoint y: 297, distance: 228.8
click at [886, 297] on div "Consequently, this event laid the foundation for modern democracy and the rule …" at bounding box center [777, 301] width 352 height 41
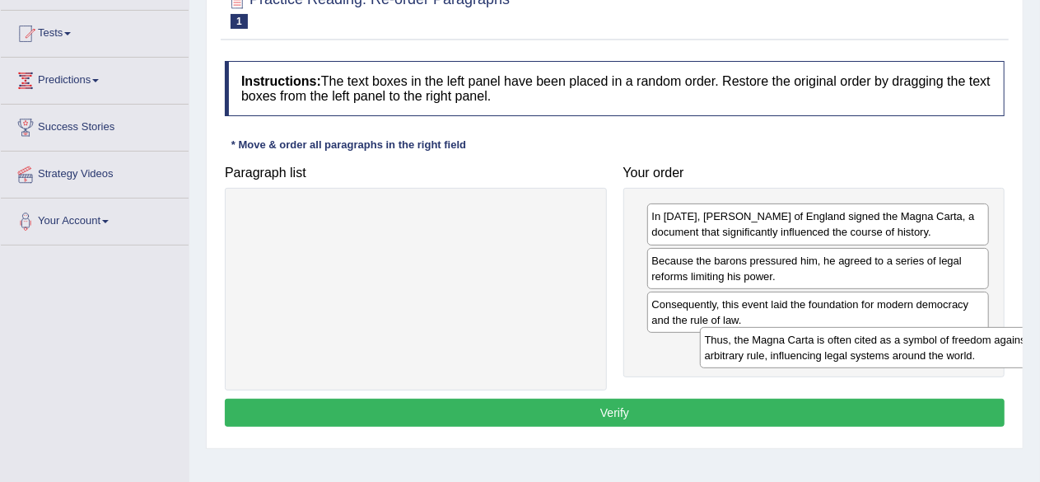
drag, startPoint x: 418, startPoint y: 226, endPoint x: 847, endPoint y: 365, distance: 451.0
click at [879, 349] on div "Thus, the Magna Carta is often cited as a symbol of freedom against arbitrary r…" at bounding box center [876, 347] width 352 height 41
